Goal: Transaction & Acquisition: Purchase product/service

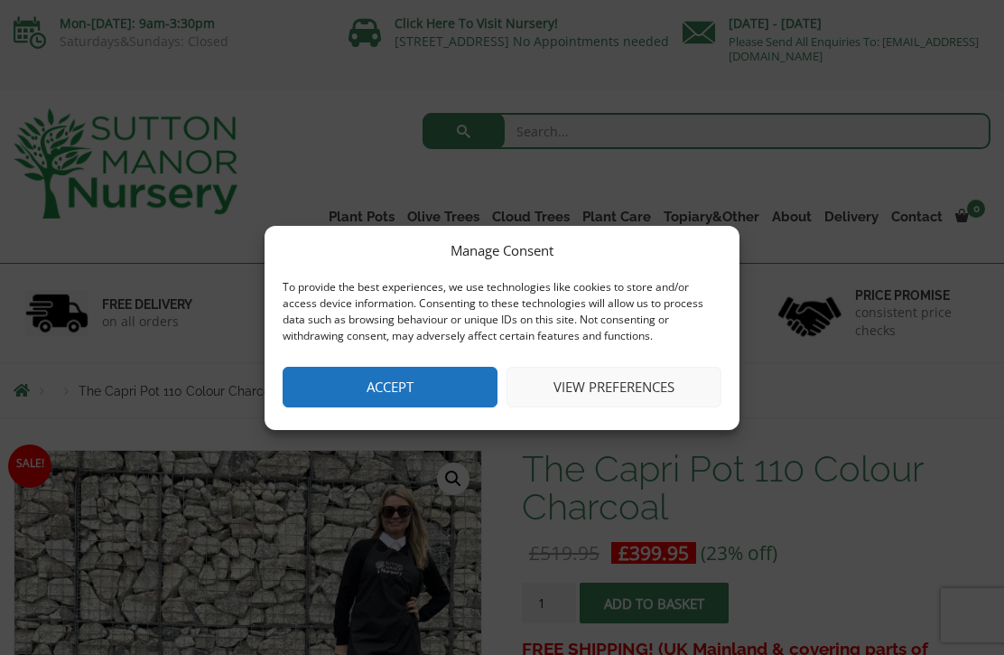
click at [621, 381] on button "View preferences" at bounding box center [613, 387] width 215 height 41
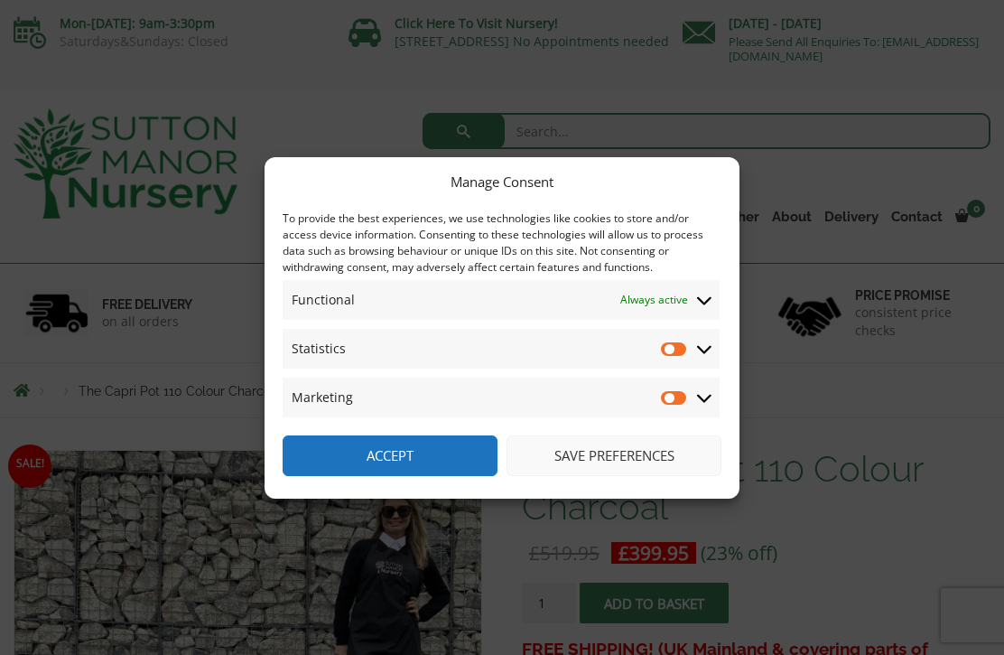
click at [674, 351] on input "Statistics" at bounding box center [674, 348] width 27 height 18
click at [682, 351] on input "Statistics" at bounding box center [674, 348] width 27 height 18
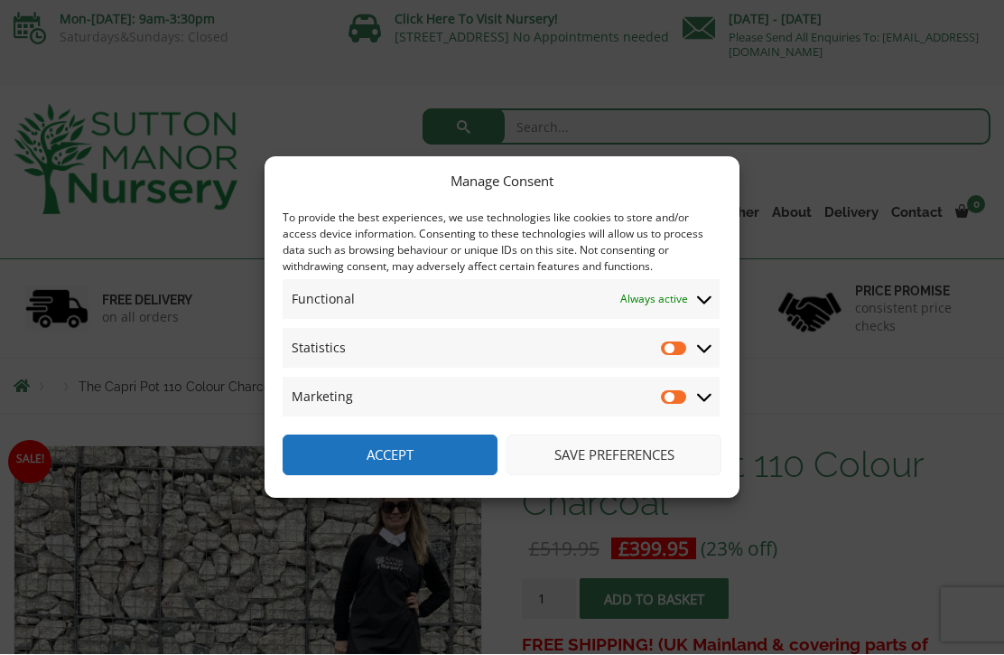
click at [705, 301] on icon at bounding box center [704, 300] width 14 height 8
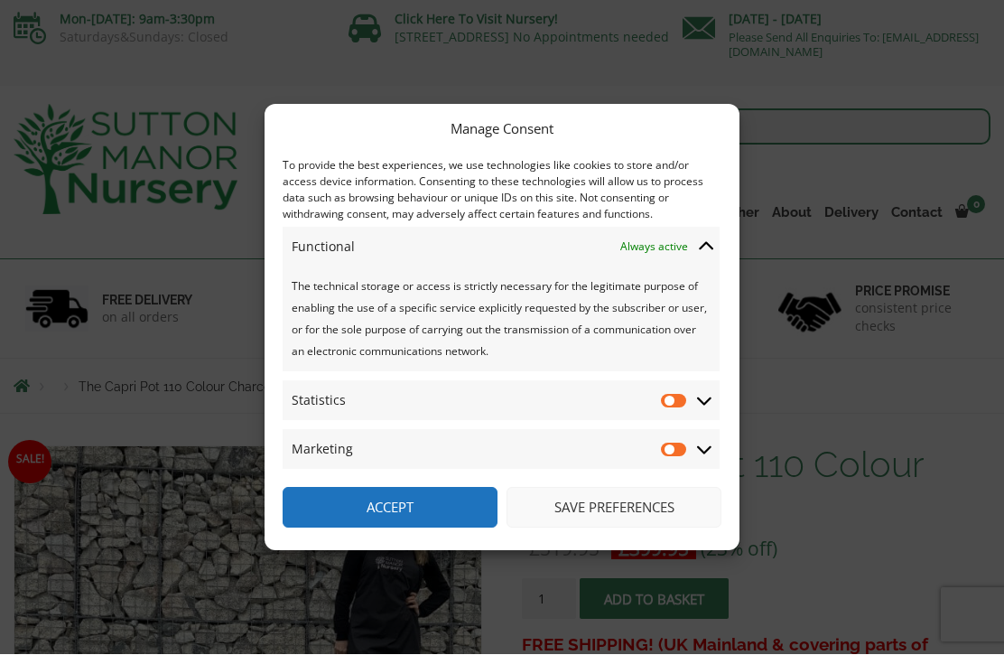
scroll to position [5, 0]
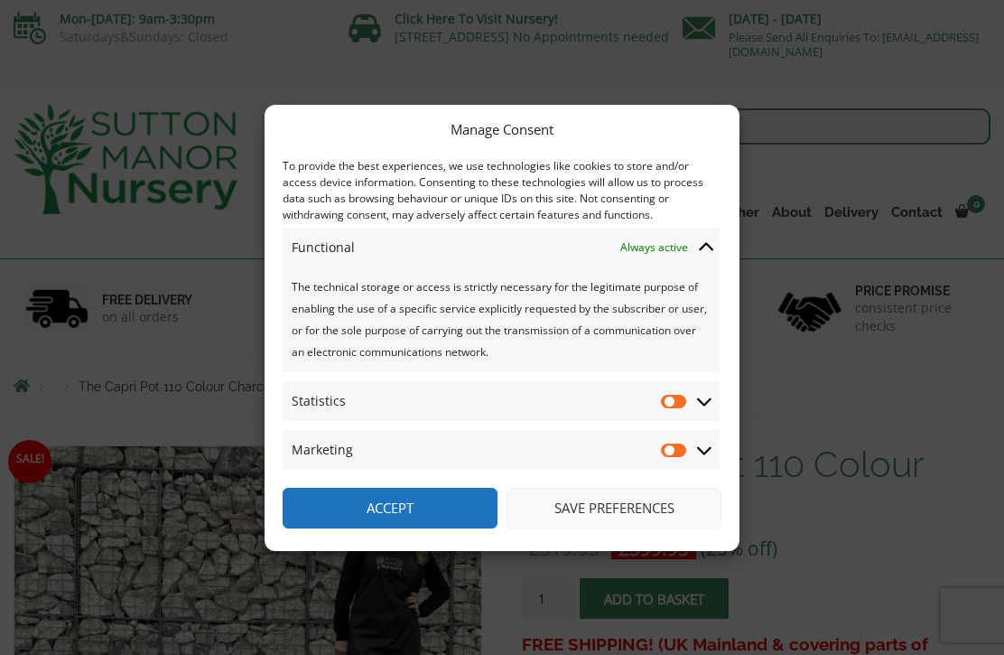
click at [675, 403] on input "Statistics" at bounding box center [674, 401] width 27 height 18
checkbox input "true"
click at [669, 450] on input "Marketing" at bounding box center [674, 450] width 27 height 18
checkbox input "true"
click at [681, 404] on input "Statistics" at bounding box center [674, 401] width 27 height 18
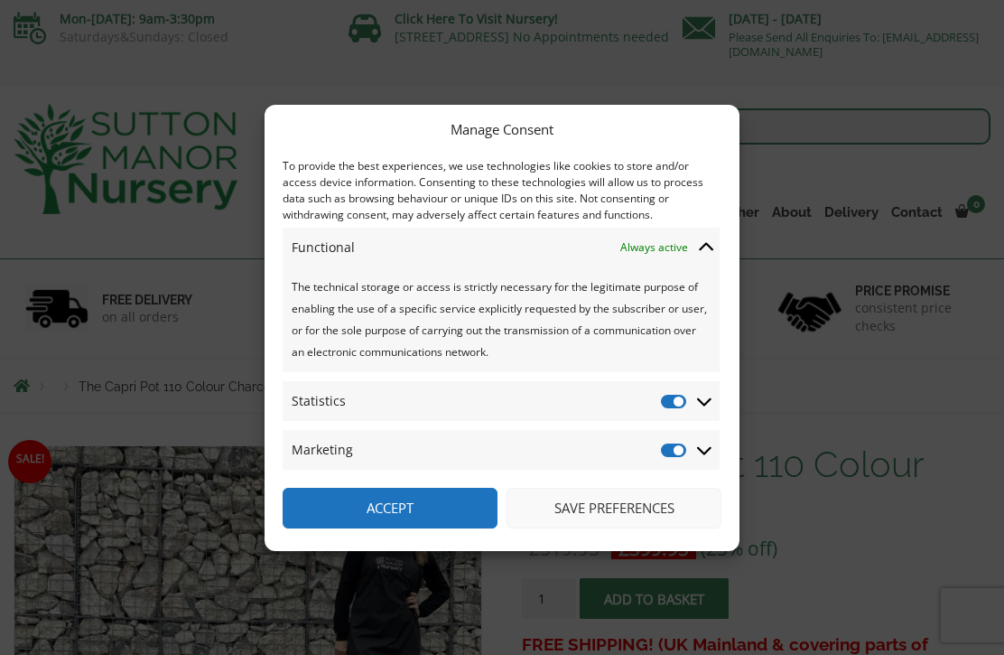
checkbox input "false"
click at [682, 454] on input "Marketing" at bounding box center [674, 450] width 27 height 18
checkbox input "false"
click at [677, 404] on input "Statistics" at bounding box center [674, 401] width 27 height 18
checkbox input "true"
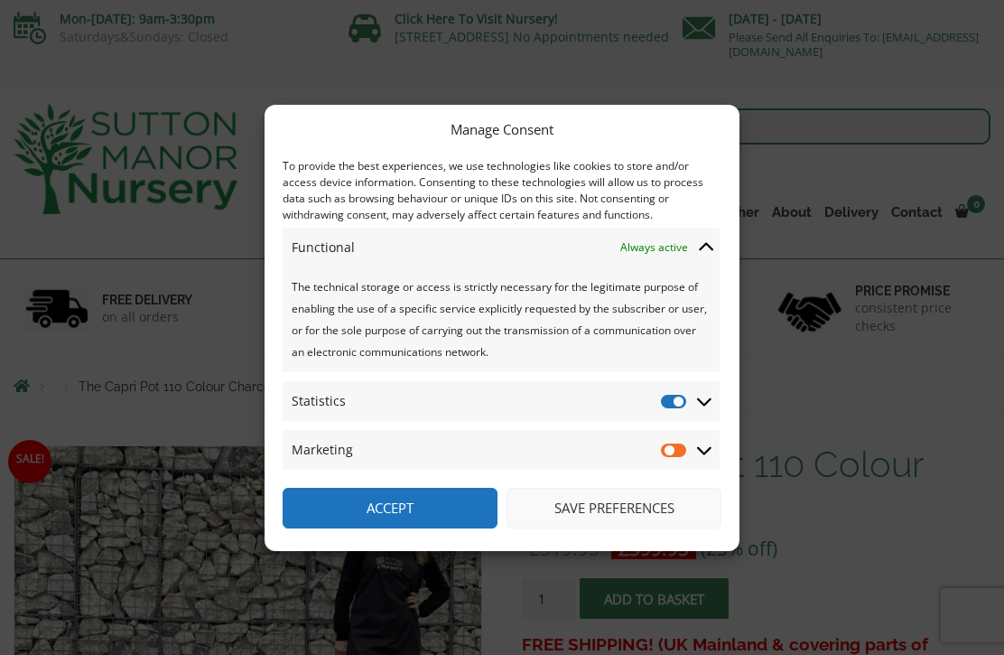
click at [683, 448] on input "Marketing" at bounding box center [674, 450] width 27 height 18
checkbox input "true"
click at [688, 407] on input "Statistics" at bounding box center [674, 401] width 27 height 18
checkbox input "false"
click at [682, 444] on input "Marketing" at bounding box center [674, 450] width 27 height 18
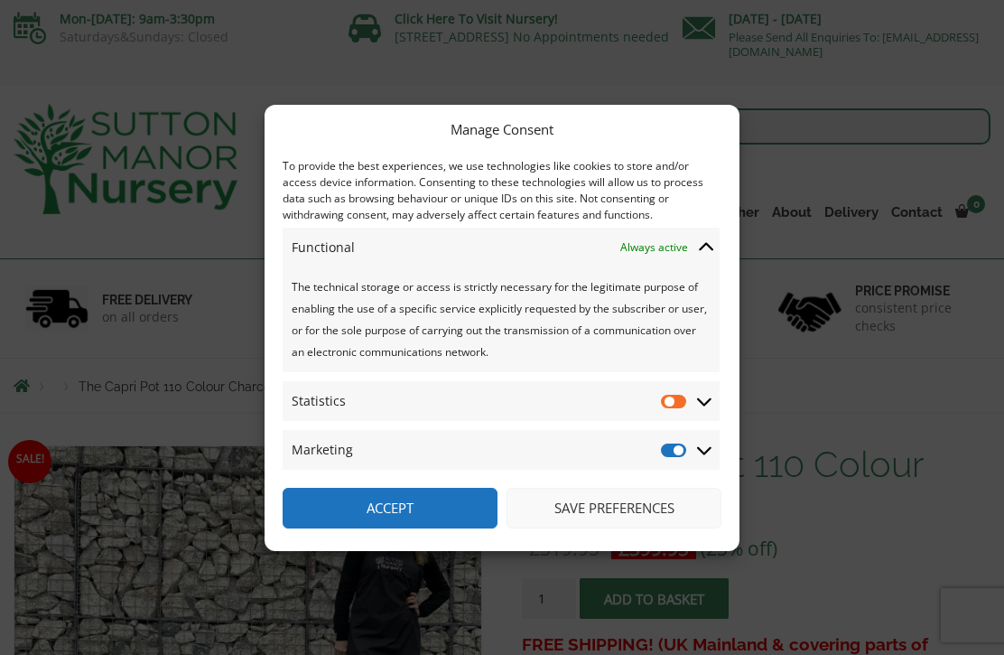
checkbox input "false"
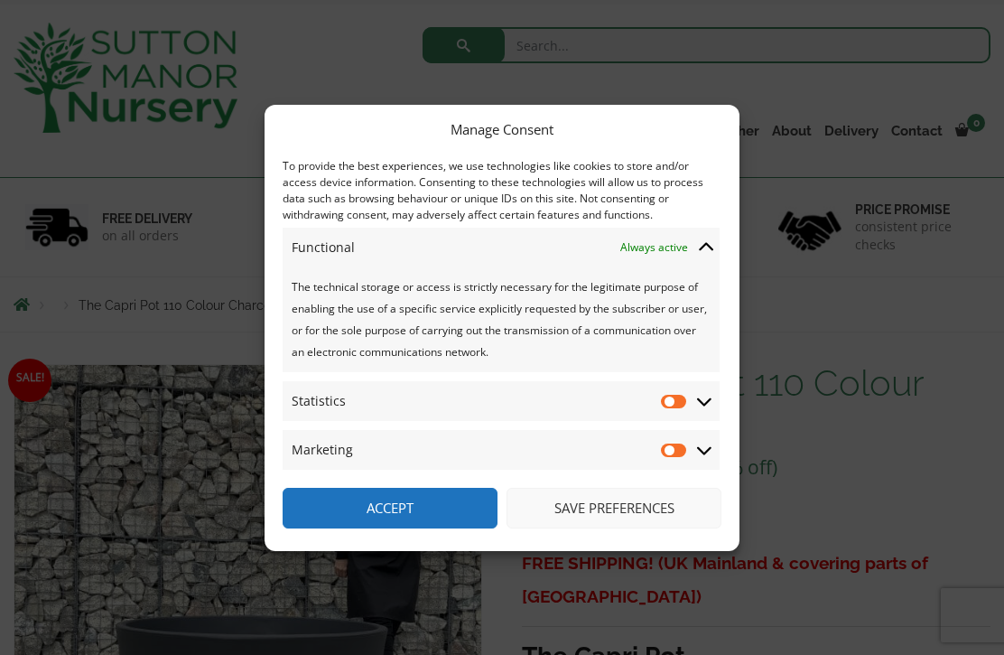
scroll to position [84, 0]
click at [627, 501] on button "Save preferences" at bounding box center [613, 507] width 215 height 41
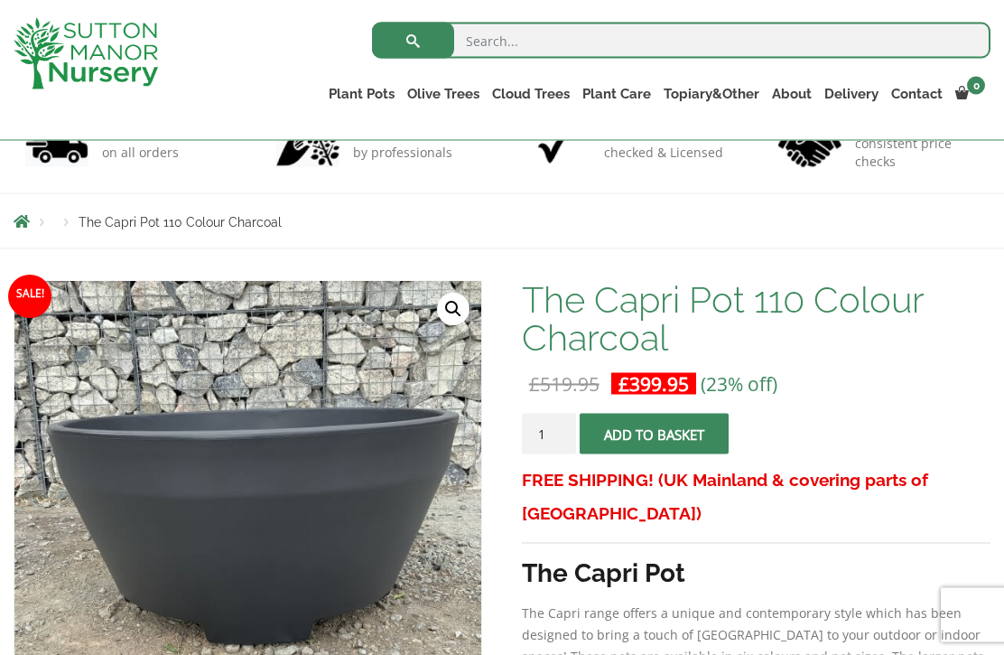
scroll to position [137, 0]
click at [0, 0] on link "Vietnamese Pots" at bounding box center [0, 0] width 0 height 0
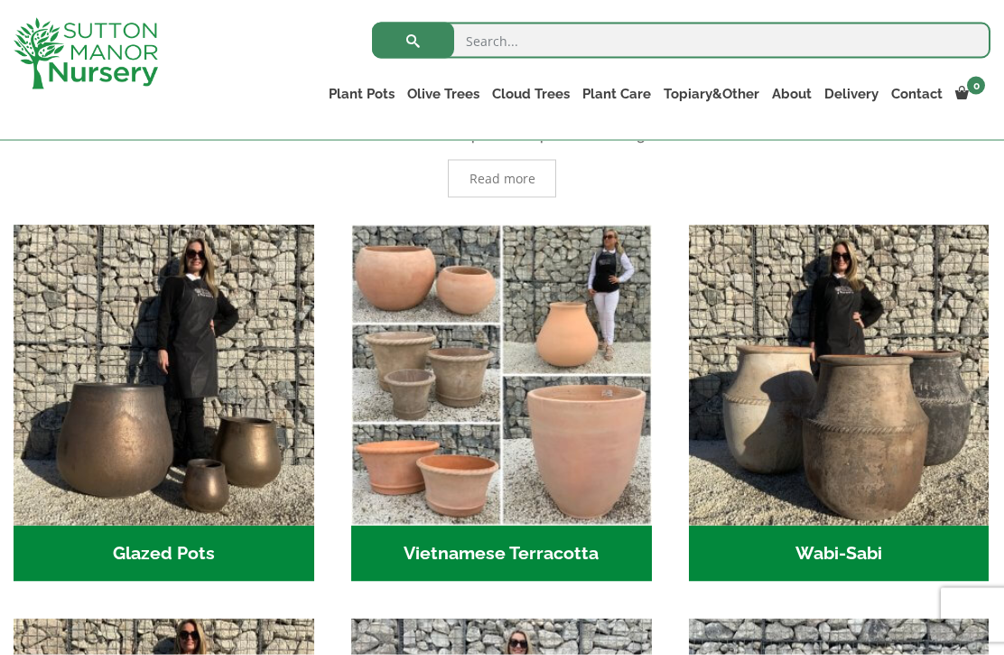
scroll to position [458, 0]
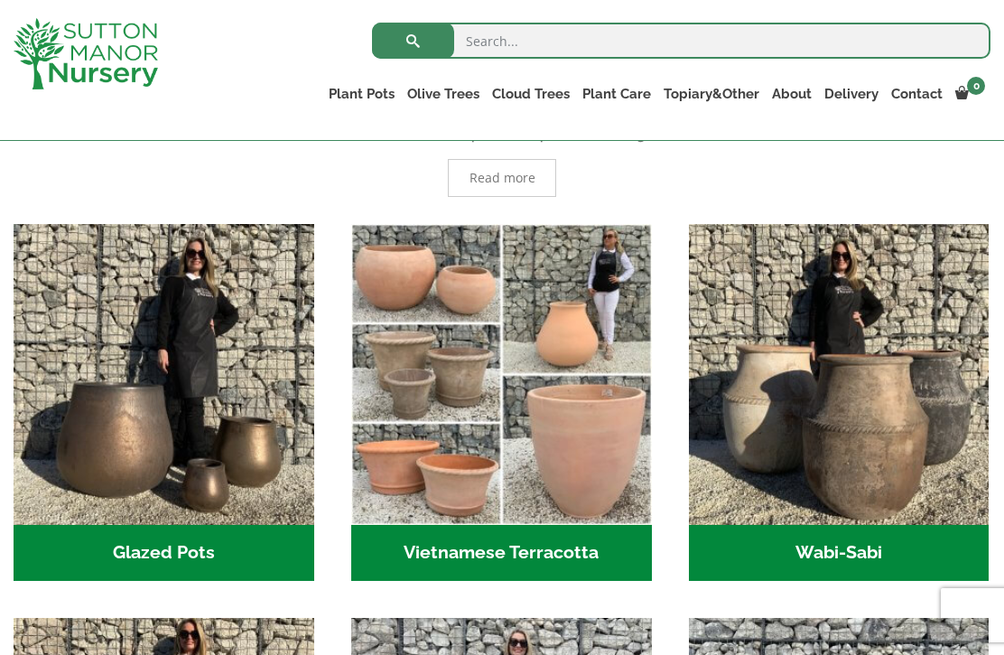
click at [871, 468] on img "Visit product category Wabi-Sabi" at bounding box center [839, 374] width 301 height 301
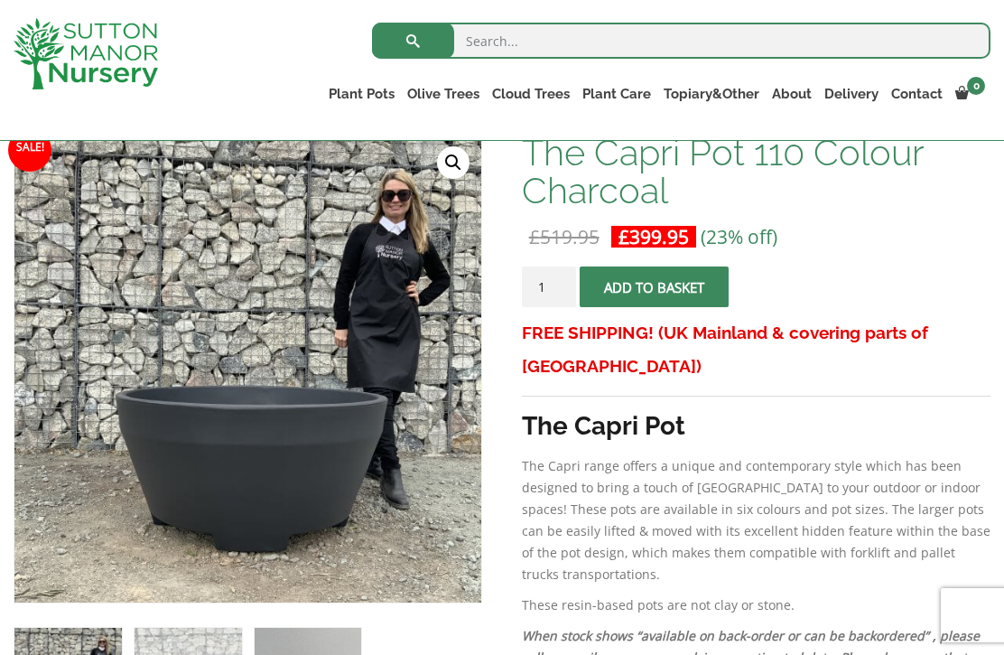
scroll to position [283, 0]
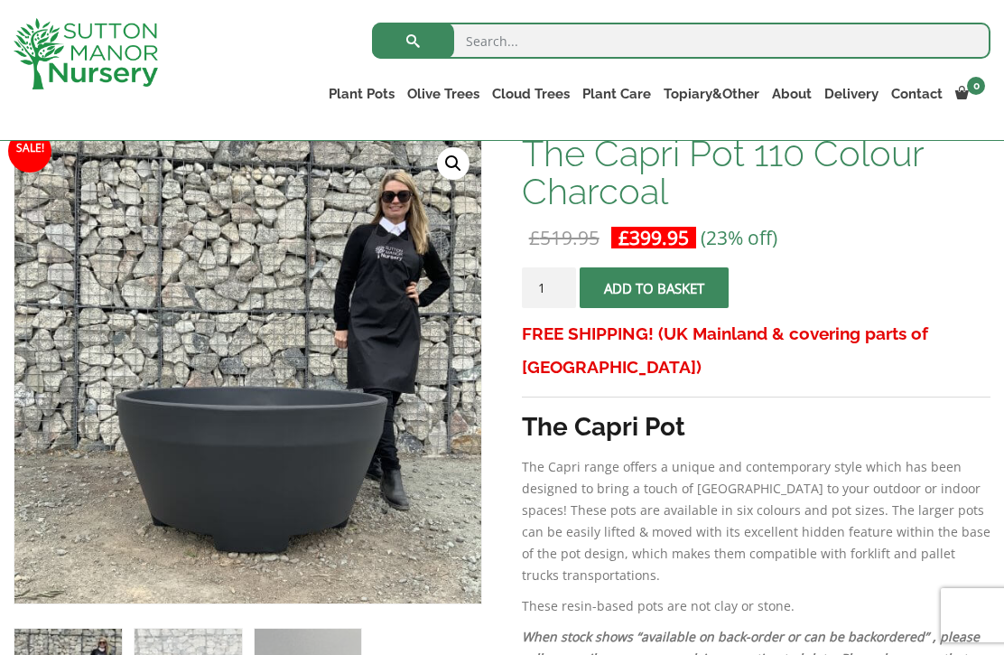
click at [790, 439] on h3 "The Capri Pot" at bounding box center [756, 426] width 469 height 33
click at [0, 0] on link "Resin Bonded Pots" at bounding box center [0, 0] width 0 height 0
click at [0, 0] on link "The Amalfi Pots" at bounding box center [0, 0] width 0 height 0
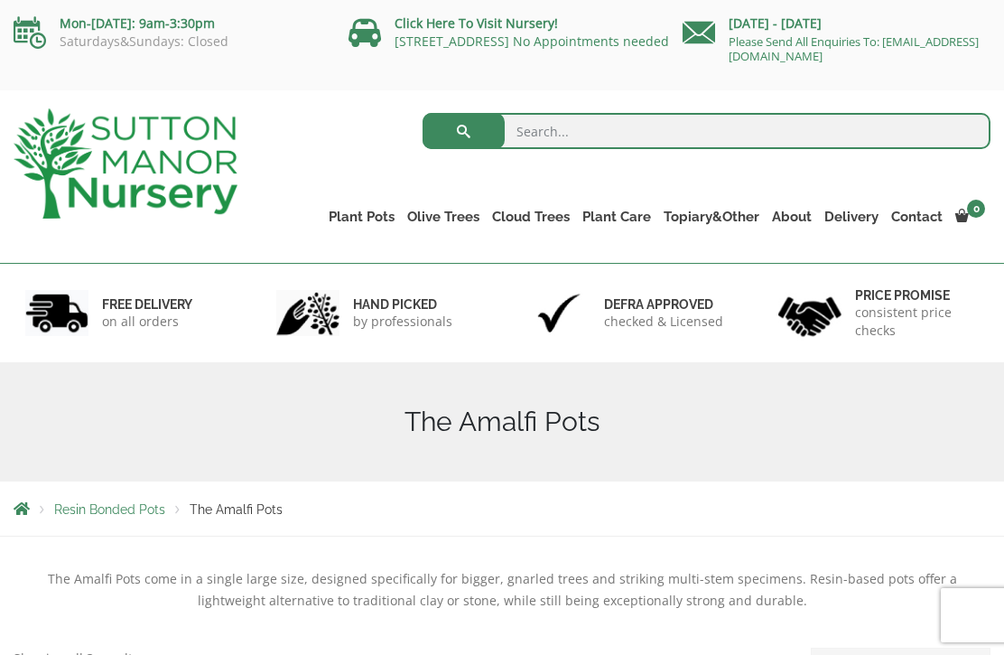
click at [133, 506] on span "Resin Bonded Pots" at bounding box center [109, 509] width 111 height 14
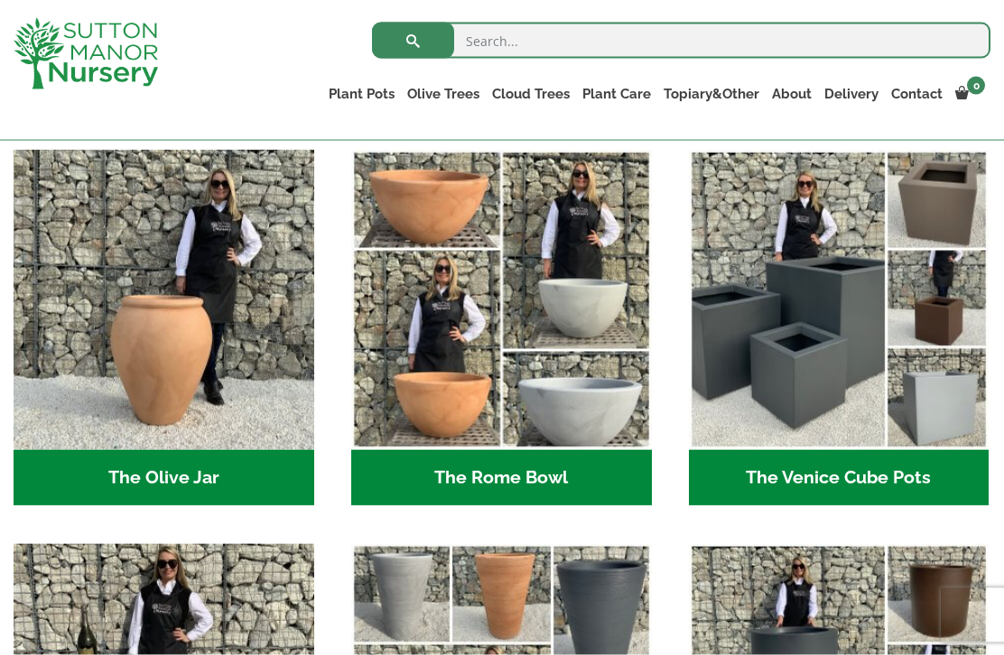
scroll to position [1633, 0]
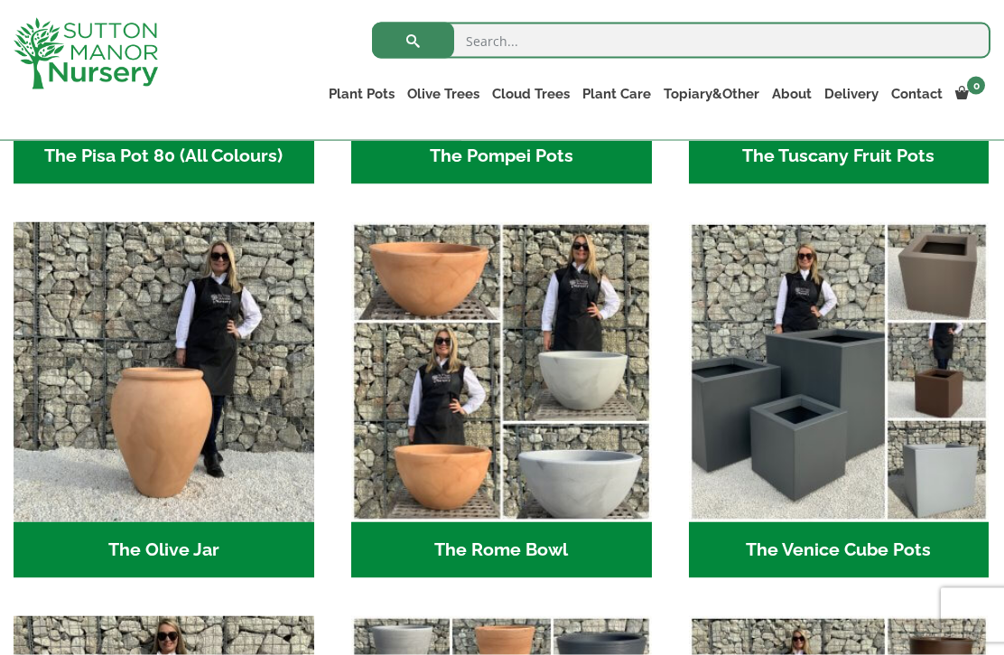
click at [840, 548] on h2 "The Venice Cube Pots (12)" at bounding box center [839, 550] width 301 height 56
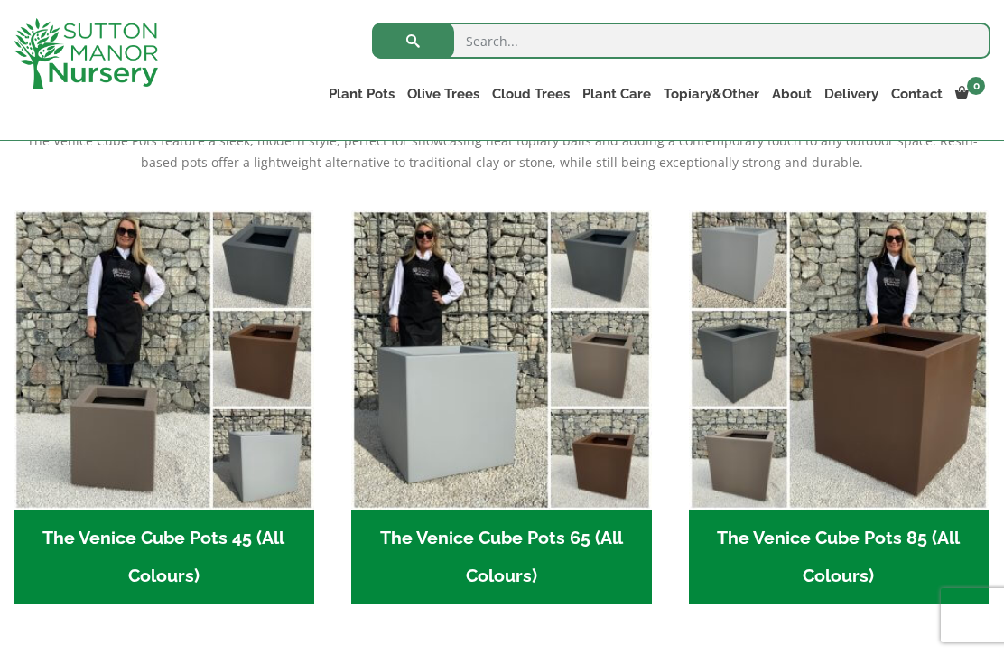
scroll to position [410, 0]
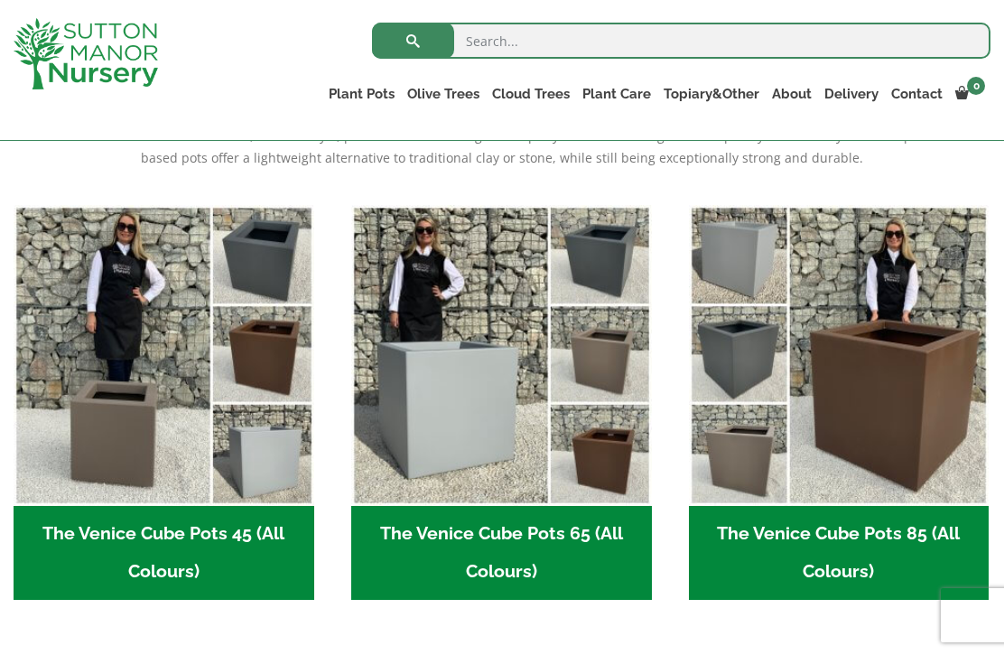
click at [536, 534] on h2 "The Venice Cube Pots 65 (All Colours) (4)" at bounding box center [501, 553] width 301 height 94
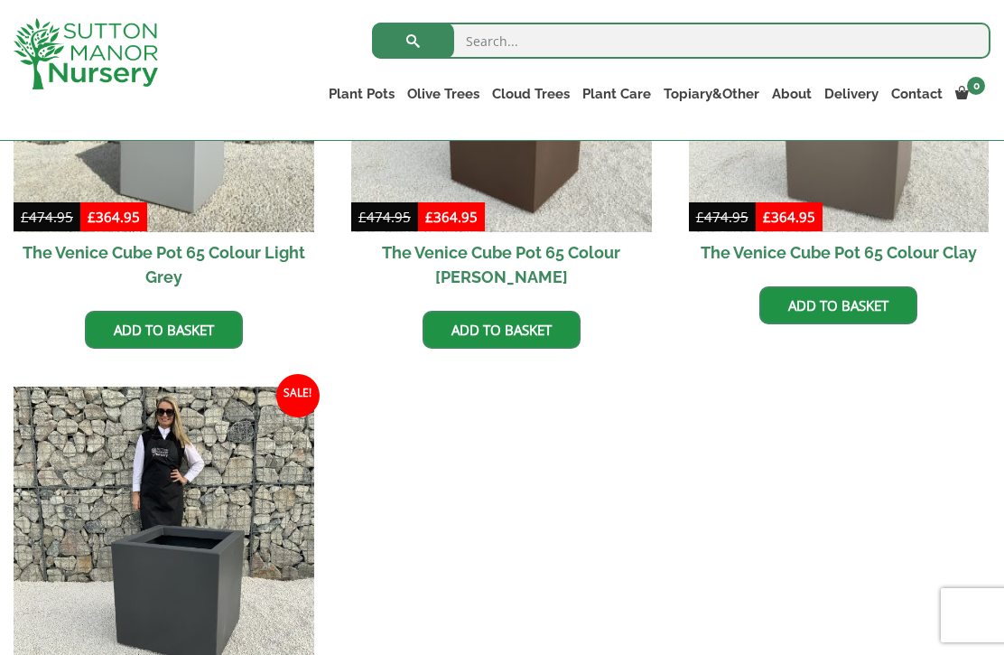
scroll to position [788, 0]
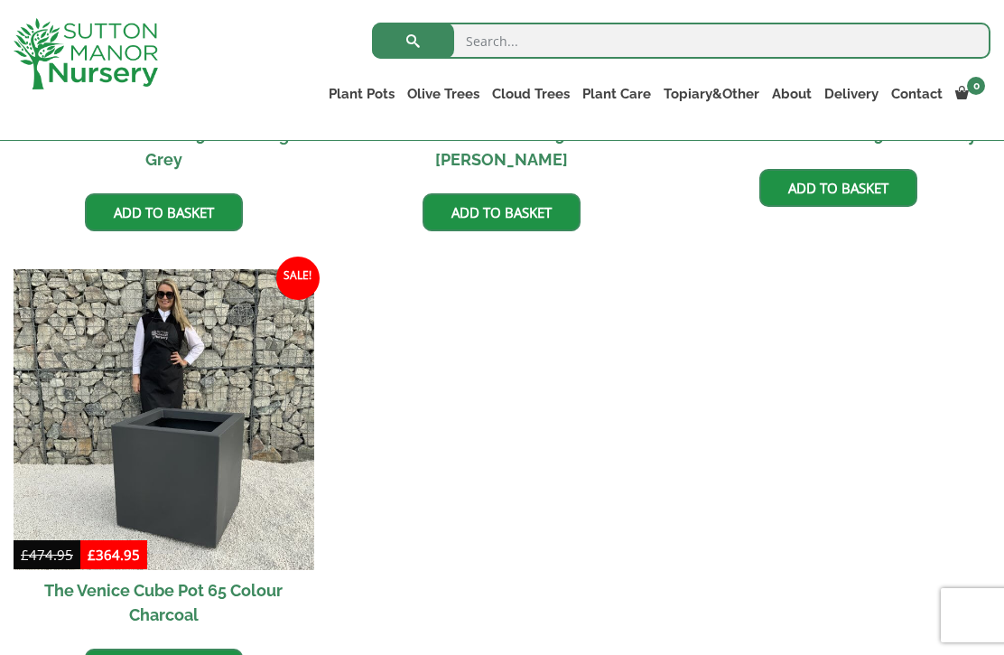
click at [246, 596] on h2 "The Venice Cube Pot 65 Colour Charcoal" at bounding box center [164, 602] width 301 height 65
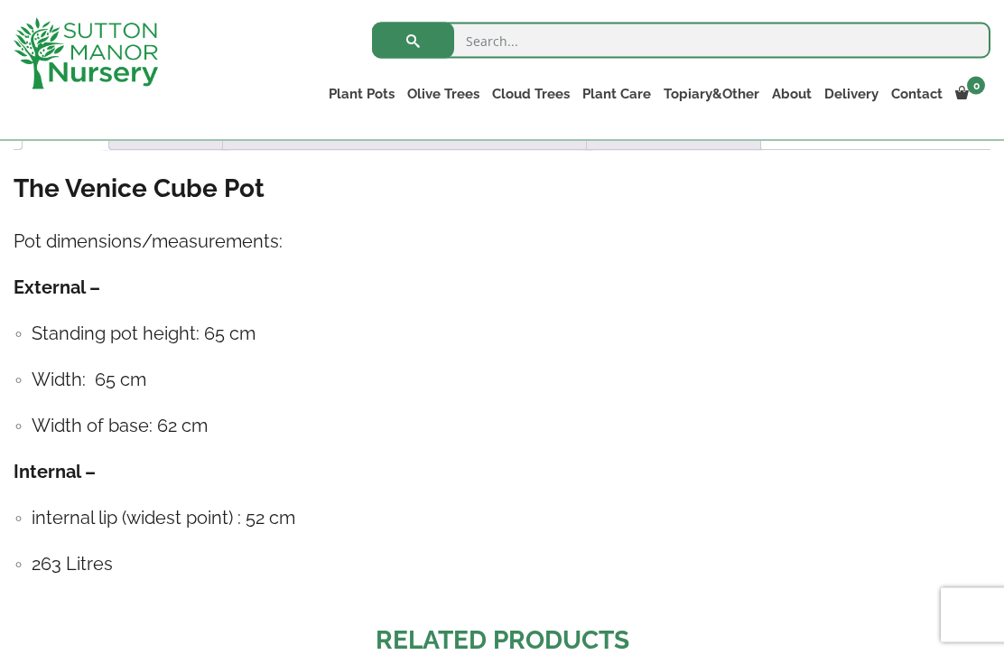
scroll to position [1258, 0]
